Goal: Information Seeking & Learning: Check status

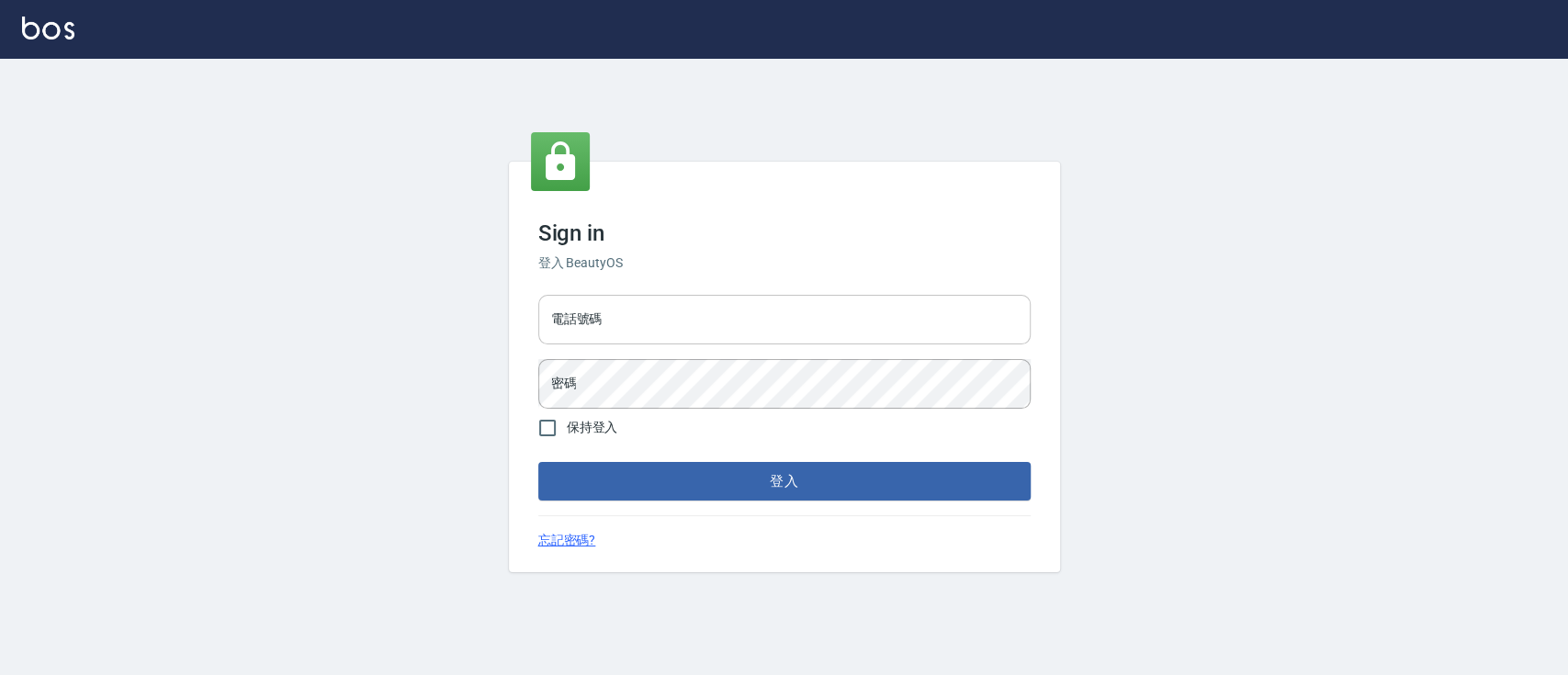
click at [675, 324] on input "電話號碼" at bounding box center [784, 320] width 493 height 49
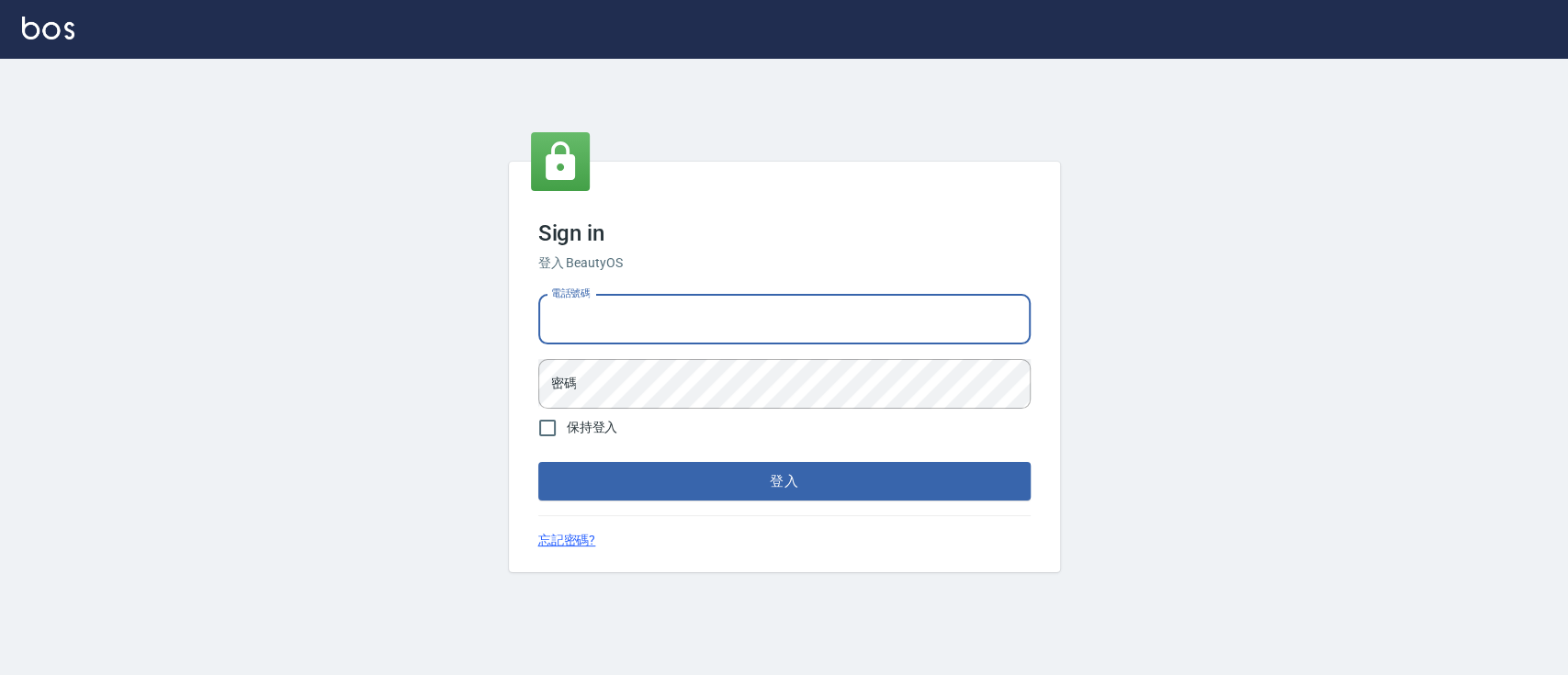
type input "0936904311"
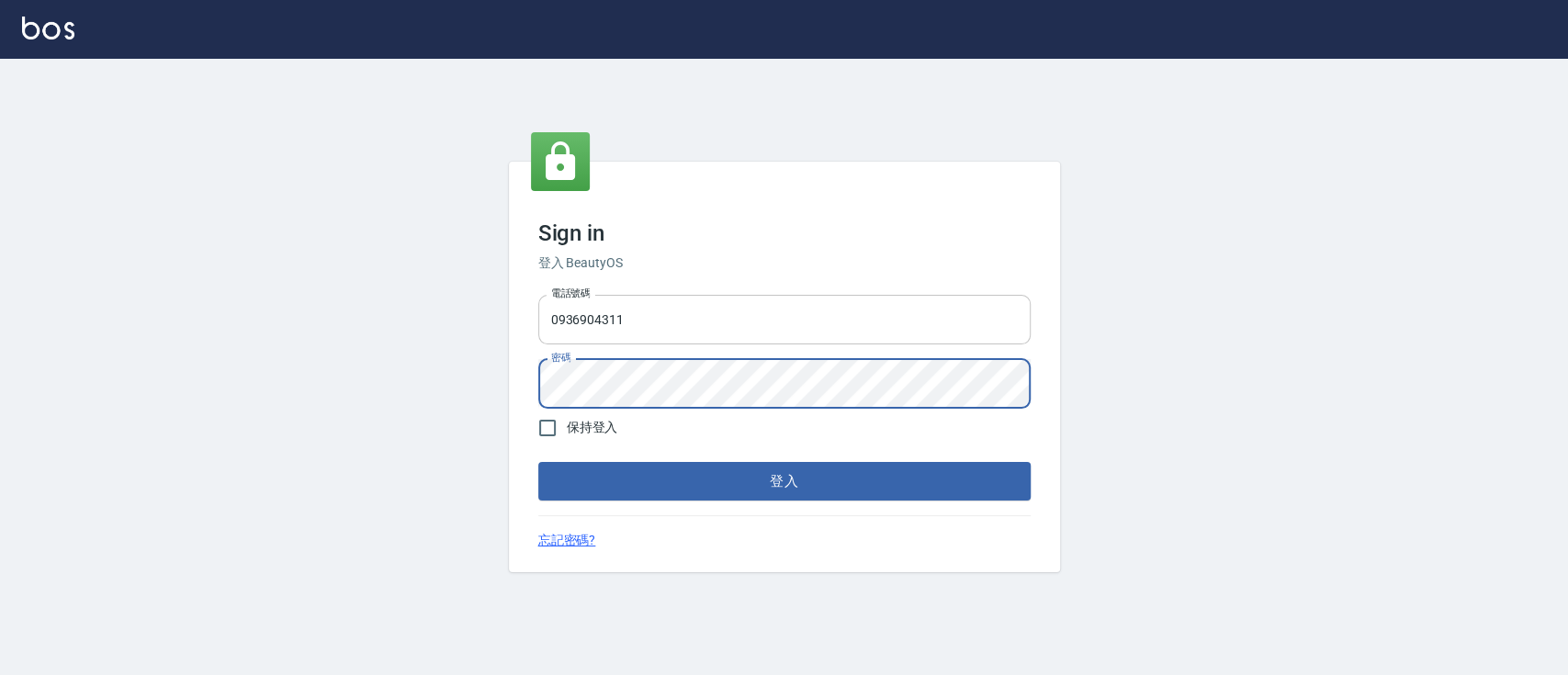
click at [538, 462] on button "登入" at bounding box center [784, 481] width 493 height 38
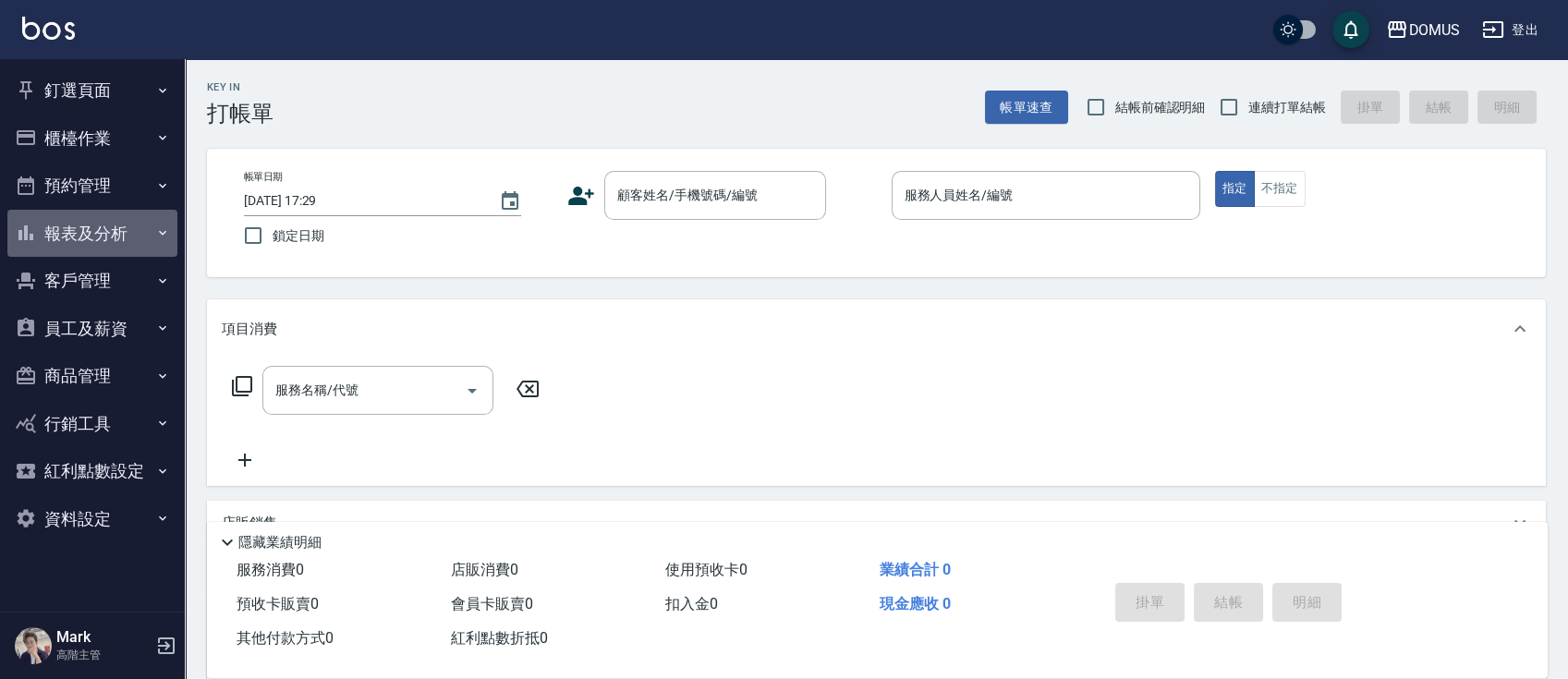
click at [116, 227] on button "報表及分析" at bounding box center [91, 233] width 170 height 48
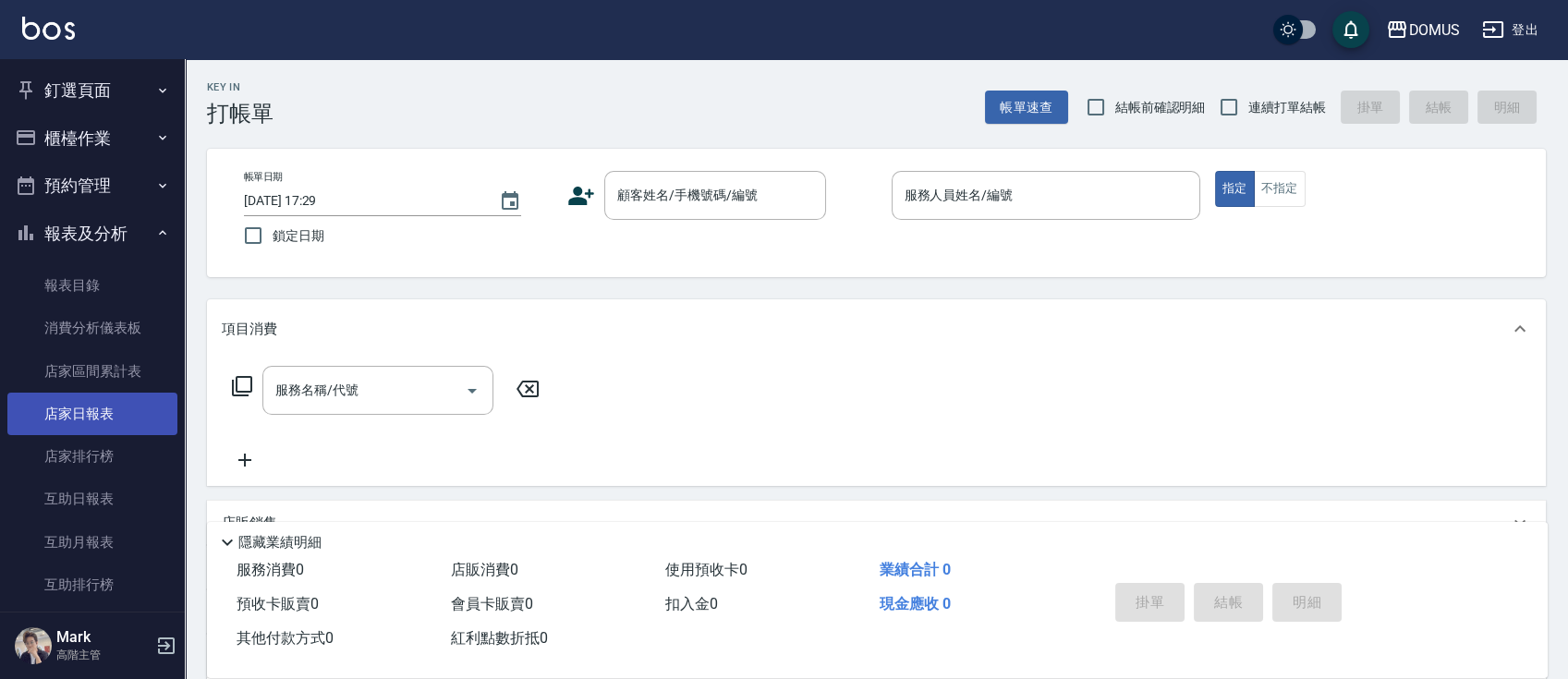
click at [115, 415] on link "店家日報表" at bounding box center [91, 413] width 170 height 43
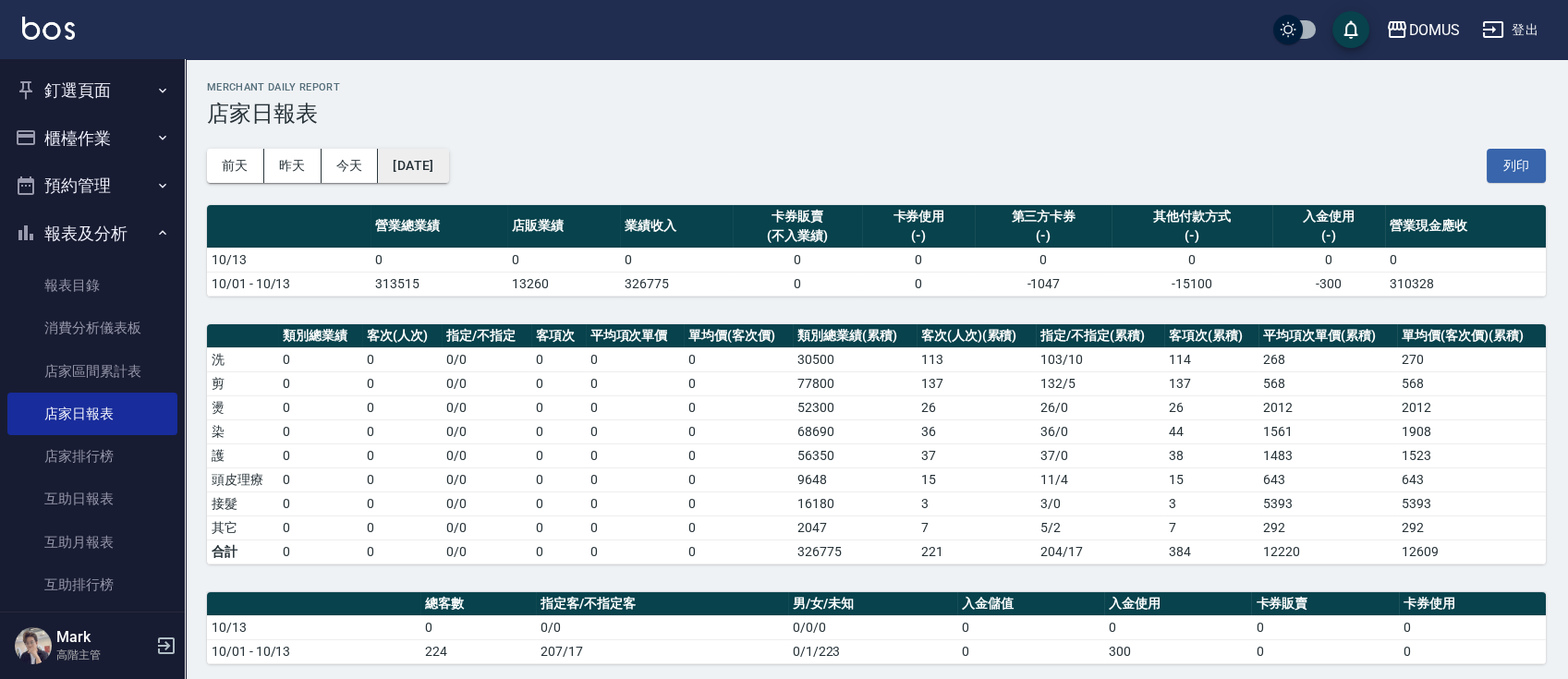
click at [448, 172] on button "[DATE]" at bounding box center [413, 166] width 71 height 34
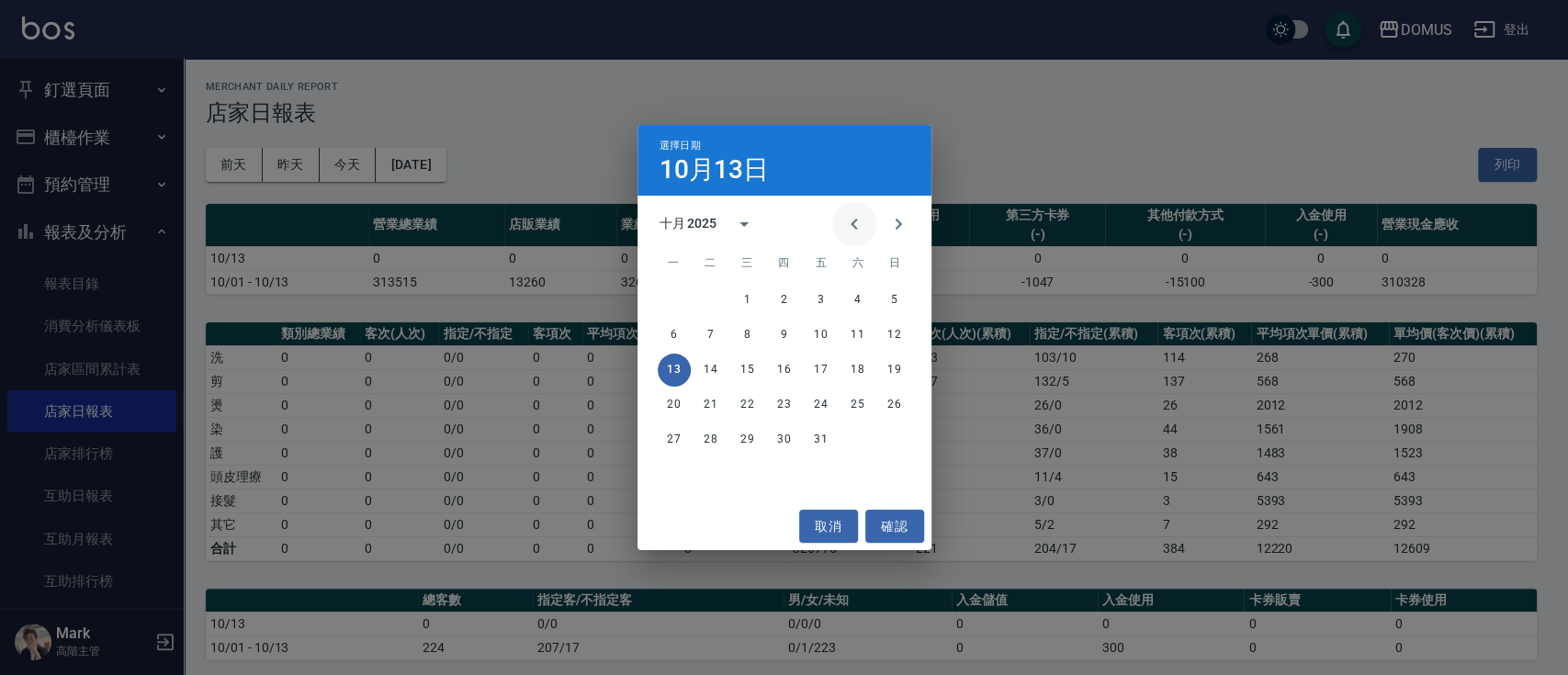
click at [853, 224] on icon "Previous month" at bounding box center [854, 224] width 22 height 22
click at [867, 331] on button "13" at bounding box center [857, 335] width 33 height 33
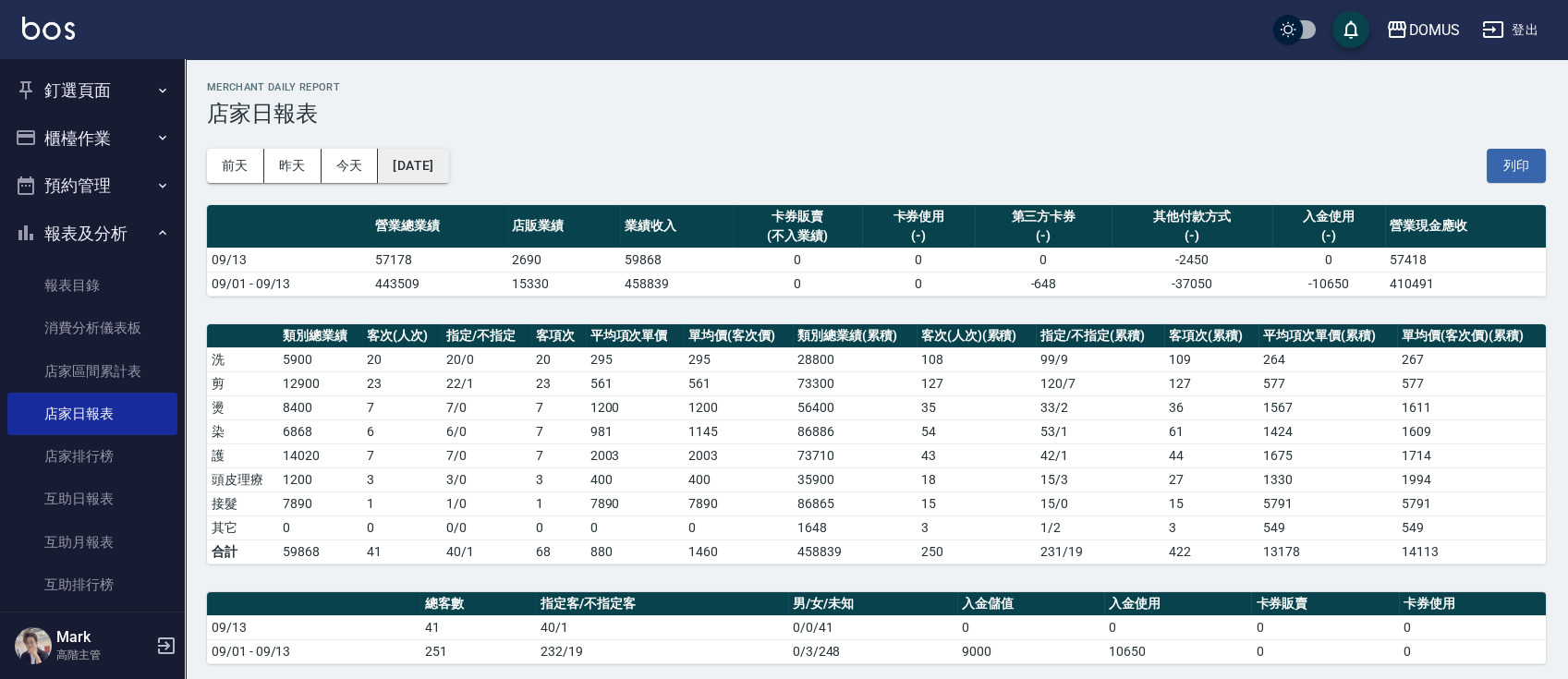
click at [440, 161] on button "[DATE]" at bounding box center [413, 166] width 71 height 34
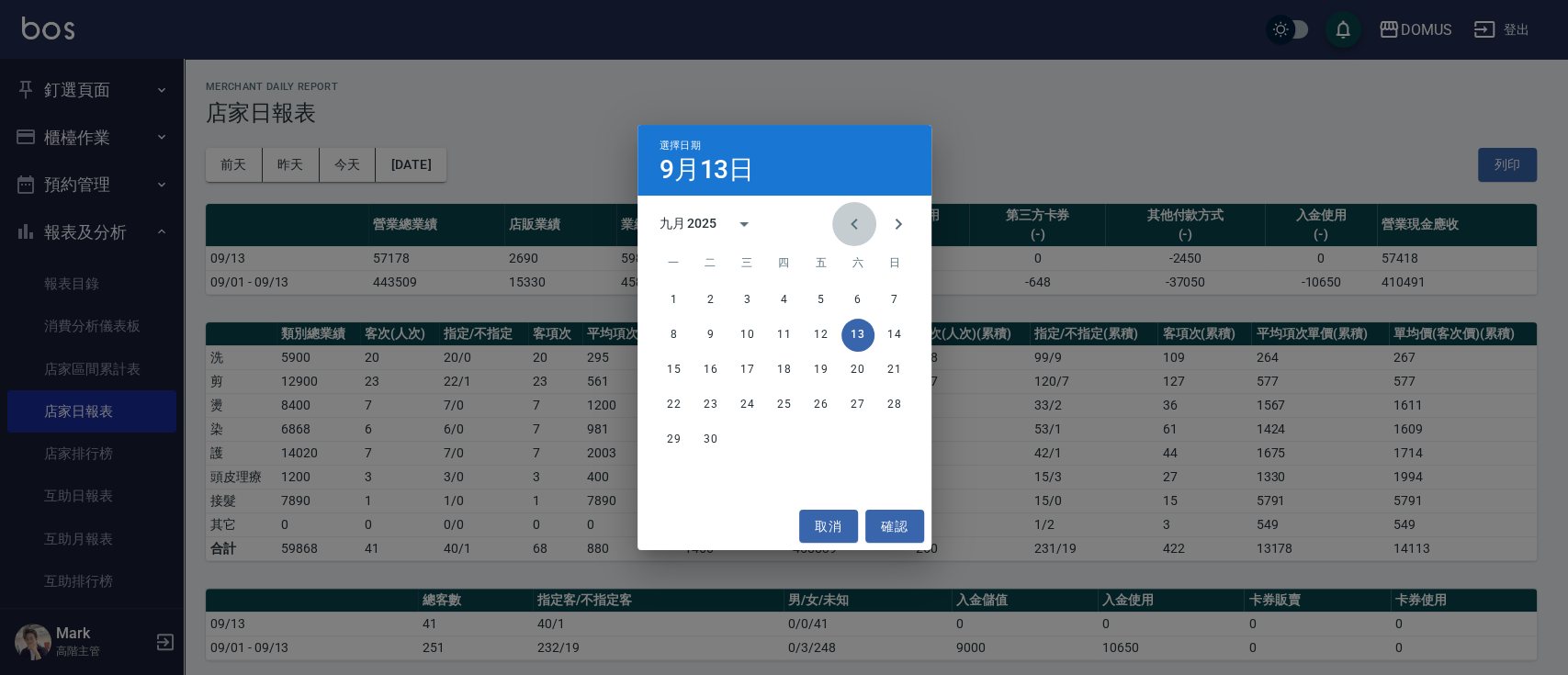
click at [845, 227] on icon "Previous month" at bounding box center [854, 224] width 22 height 22
click at [845, 222] on icon "Previous month" at bounding box center [854, 224] width 22 height 22
click at [897, 340] on button "13" at bounding box center [895, 335] width 33 height 33
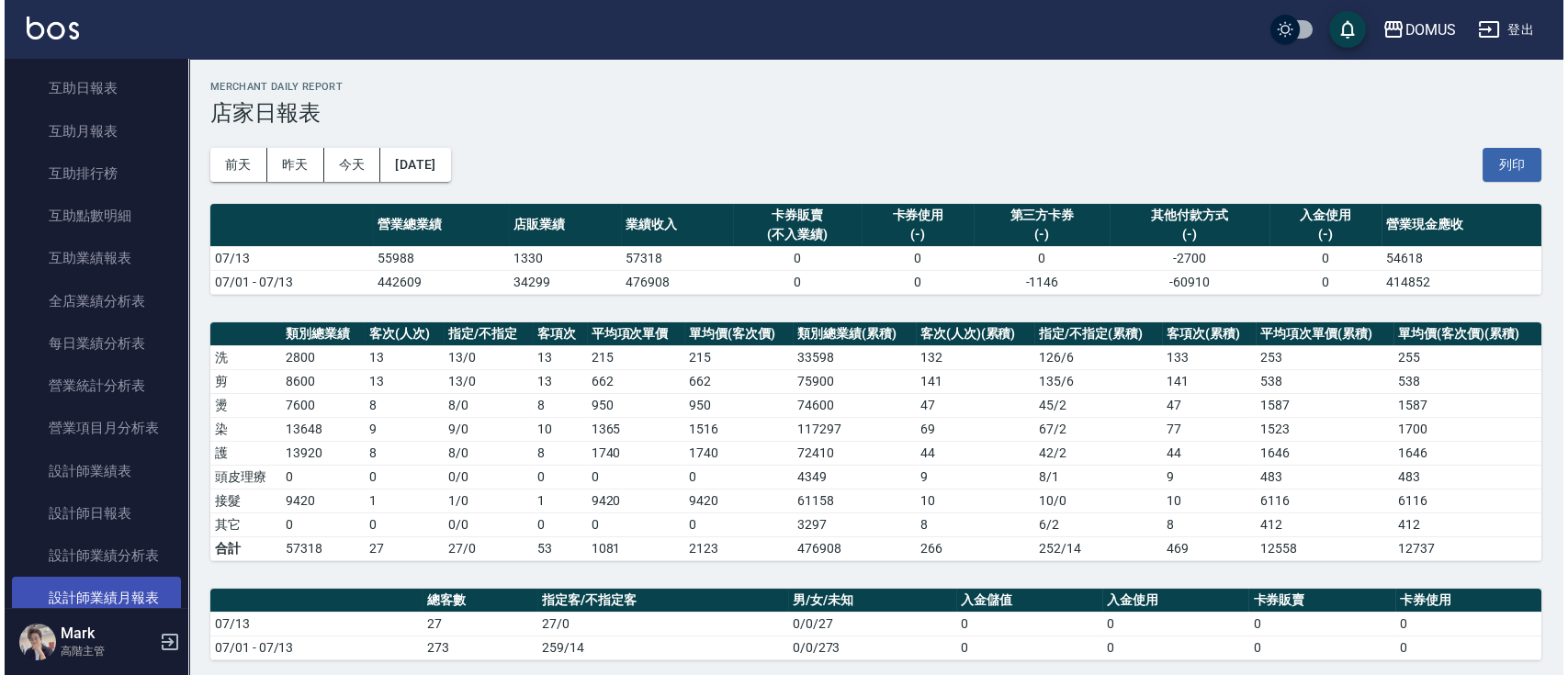
scroll to position [612, 0]
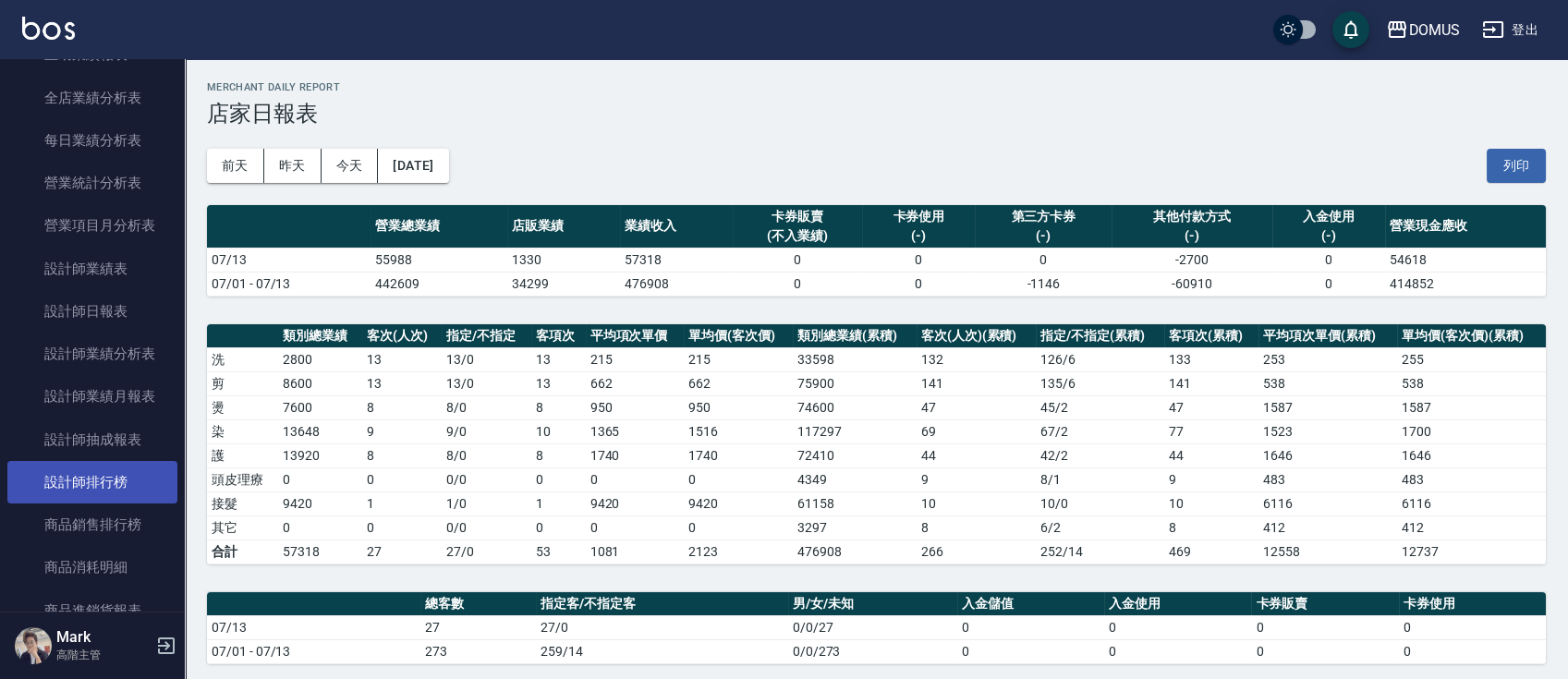
click at [128, 481] on link "設計師排行榜" at bounding box center [91, 481] width 170 height 43
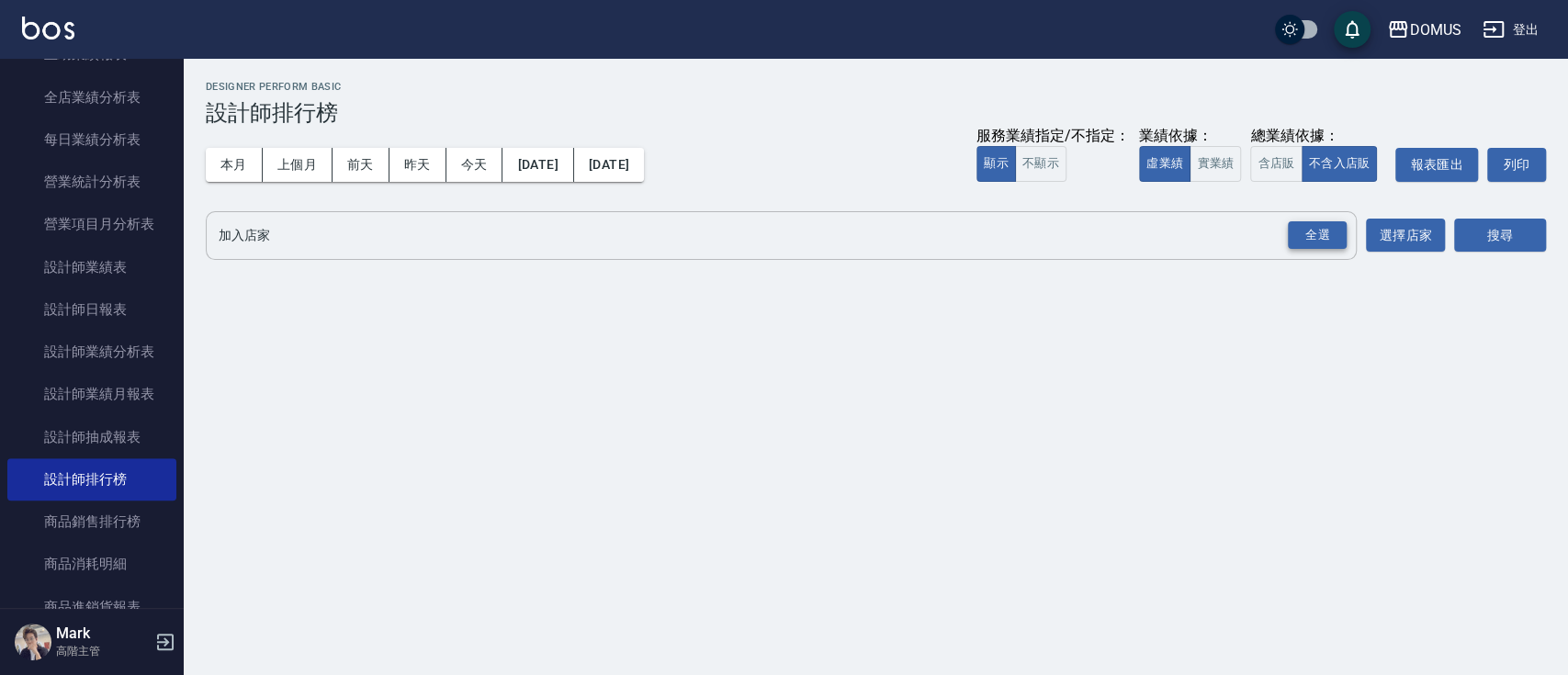
click at [1329, 242] on div "全選" at bounding box center [1318, 235] width 59 height 29
click at [1484, 239] on button "搜尋" at bounding box center [1500, 236] width 92 height 34
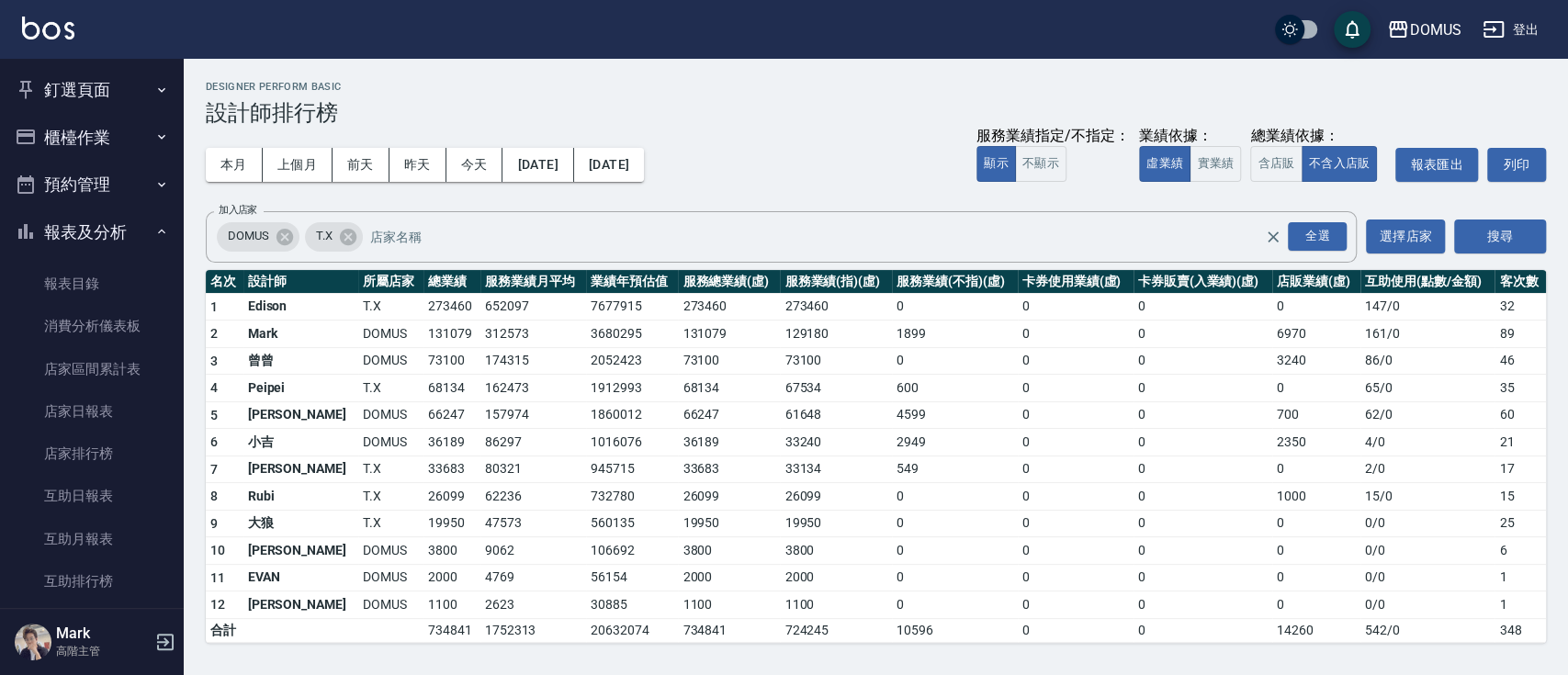
click at [113, 220] on button "報表及分析" at bounding box center [91, 232] width 169 height 47
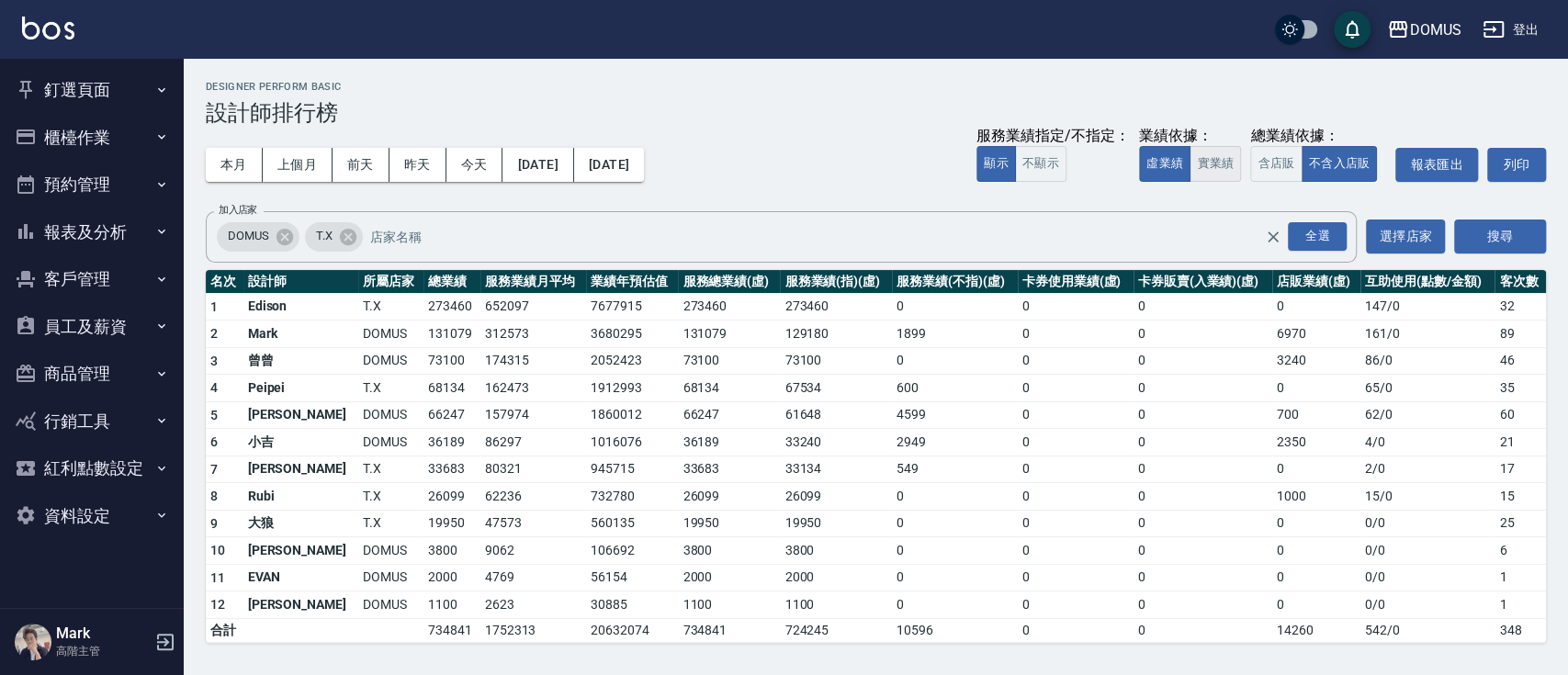
click at [1215, 171] on button "實業績" at bounding box center [1215, 164] width 51 height 36
